Goal: Task Accomplishment & Management: Use online tool/utility

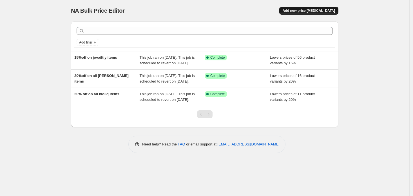
click at [307, 10] on span "Add new price [MEDICAL_DATA]" at bounding box center [309, 10] width 52 height 5
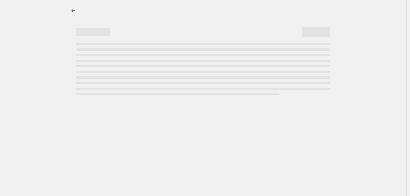
select select "percentage"
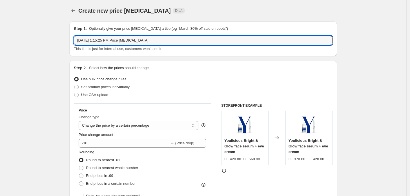
drag, startPoint x: 176, startPoint y: 43, endPoint x: -11, endPoint y: 15, distance: 189.6
click at [0, 15] on html "Home Settings Plans Skip to content Create new price [MEDICAL_DATA]. This page …" at bounding box center [205, 98] width 410 height 196
type input "20%off on afnan items"
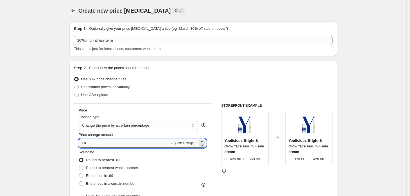
click at [124, 145] on input "-10" at bounding box center [124, 143] width 91 height 9
type input "-1"
type input "-20"
click at [170, 181] on div "Rounding Round to nearest .01 Round to nearest whole number End prices in .99 E…" at bounding box center [143, 169] width 128 height 38
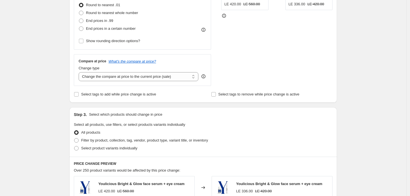
scroll to position [167, 0]
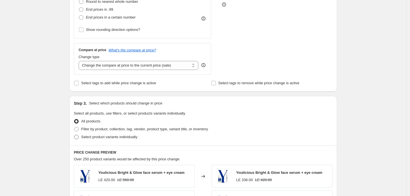
click at [126, 139] on span "Select product variants individually" at bounding box center [109, 137] width 56 height 4
click at [74, 135] on input "Select product variants individually" at bounding box center [74, 135] width 0 height 0
radio input "true"
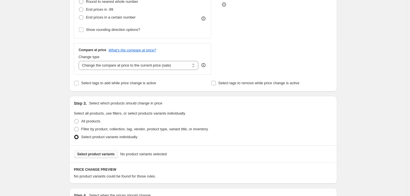
click at [108, 155] on span "Select product variants" at bounding box center [95, 154] width 37 height 5
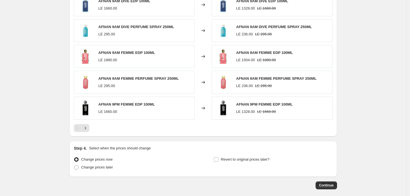
scroll to position [383, 0]
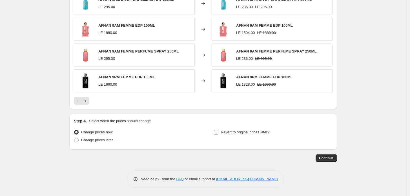
click at [242, 131] on span "Revert to original prices later?" at bounding box center [245, 132] width 49 height 4
click at [218, 131] on input "Revert to original prices later?" at bounding box center [216, 132] width 5 height 5
checkbox input "true"
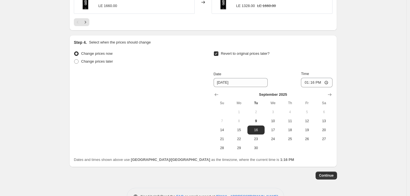
scroll to position [480, 0]
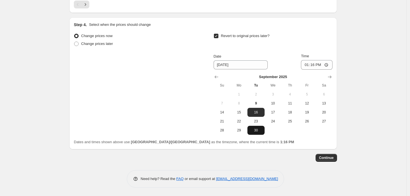
click at [255, 131] on span "30" at bounding box center [255, 130] width 12 height 5
type input "[DATE]"
click at [304, 70] on input "13:16" at bounding box center [317, 65] width 32 height 10
type input "23:30"
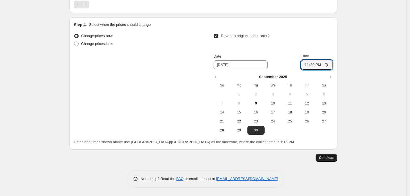
click at [326, 158] on span "Continue" at bounding box center [326, 158] width 15 height 5
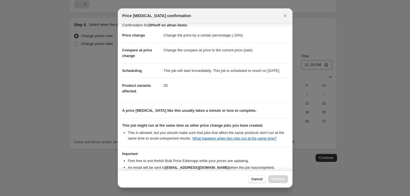
scroll to position [46, 0]
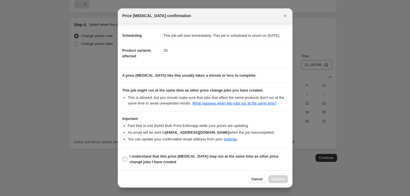
click at [134, 158] on b "I understand that this price [MEDICAL_DATA] may run at the same time as other p…" at bounding box center [203, 160] width 149 height 10
click at [127, 158] on input "I understand that this price [MEDICAL_DATA] may run at the same time as other p…" at bounding box center [124, 159] width 5 height 5
checkbox input "true"
click at [278, 179] on span "Confirm" at bounding box center [277, 179] width 13 height 5
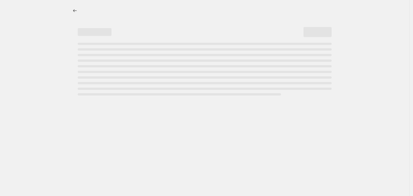
select select "percentage"
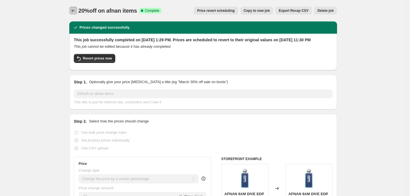
click at [75, 14] on button "Price change jobs" at bounding box center [73, 11] width 8 height 8
